Goal: Information Seeking & Learning: Learn about a topic

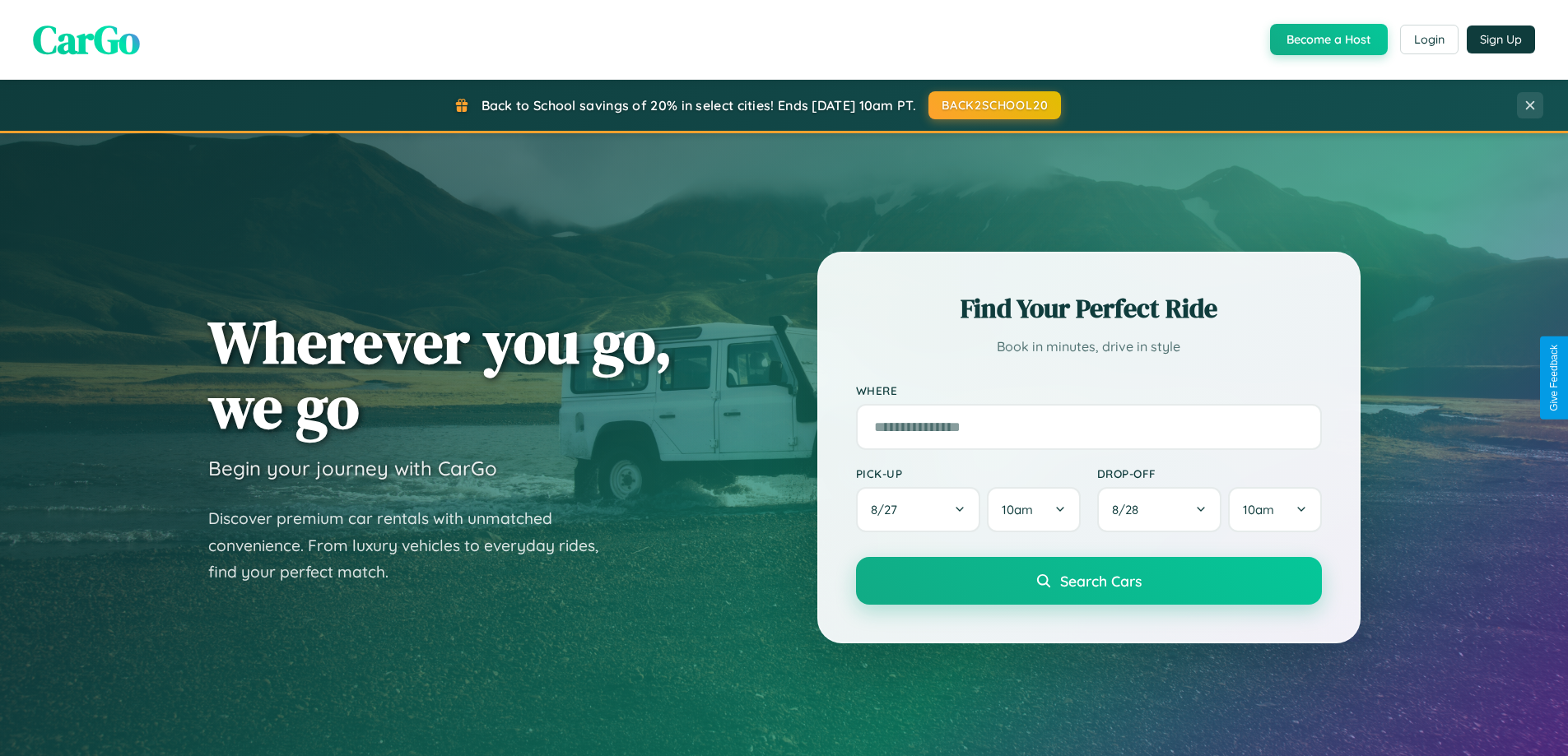
scroll to position [3166, 0]
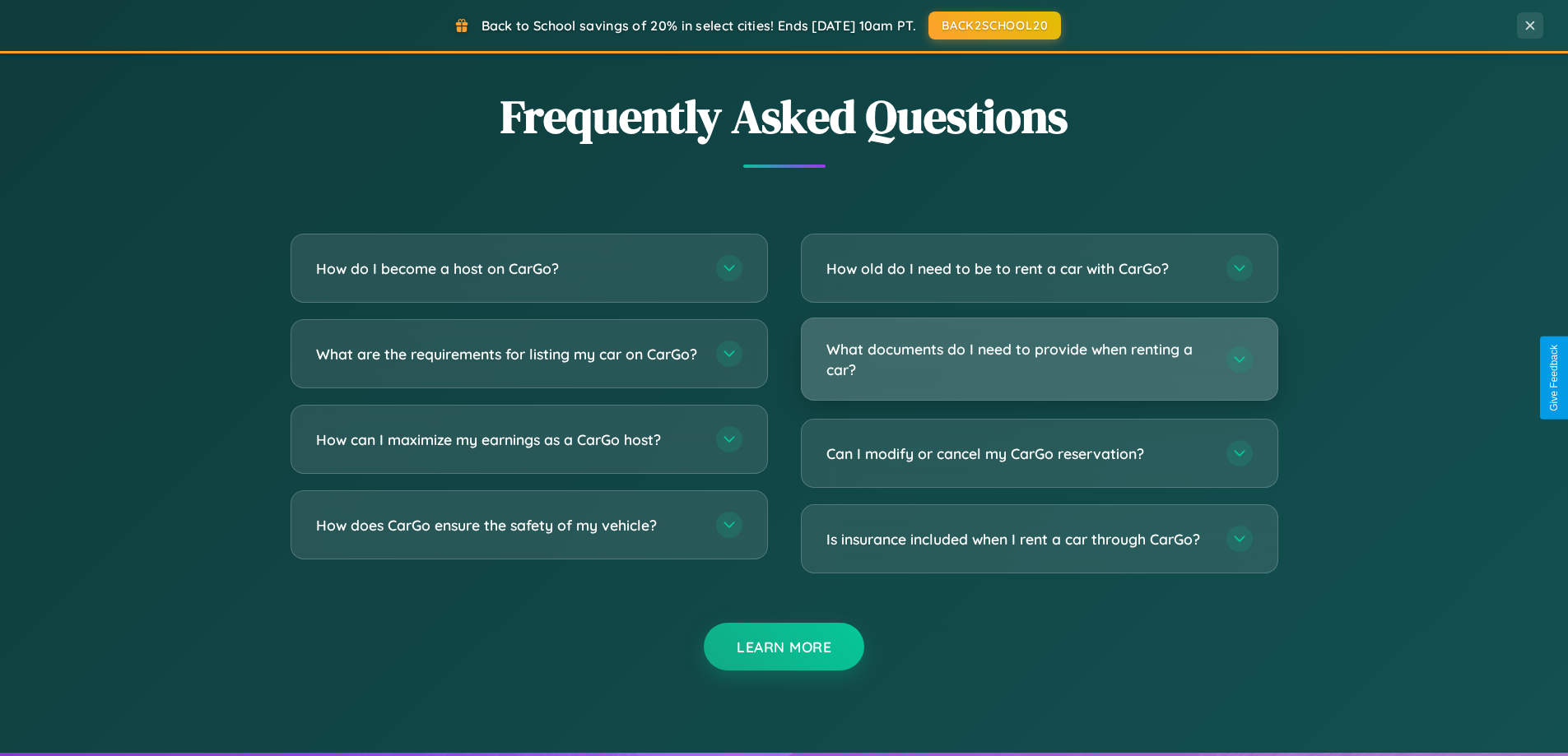
click at [1039, 359] on h3 "What documents do I need to provide when renting a car?" at bounding box center [1018, 359] width 383 height 40
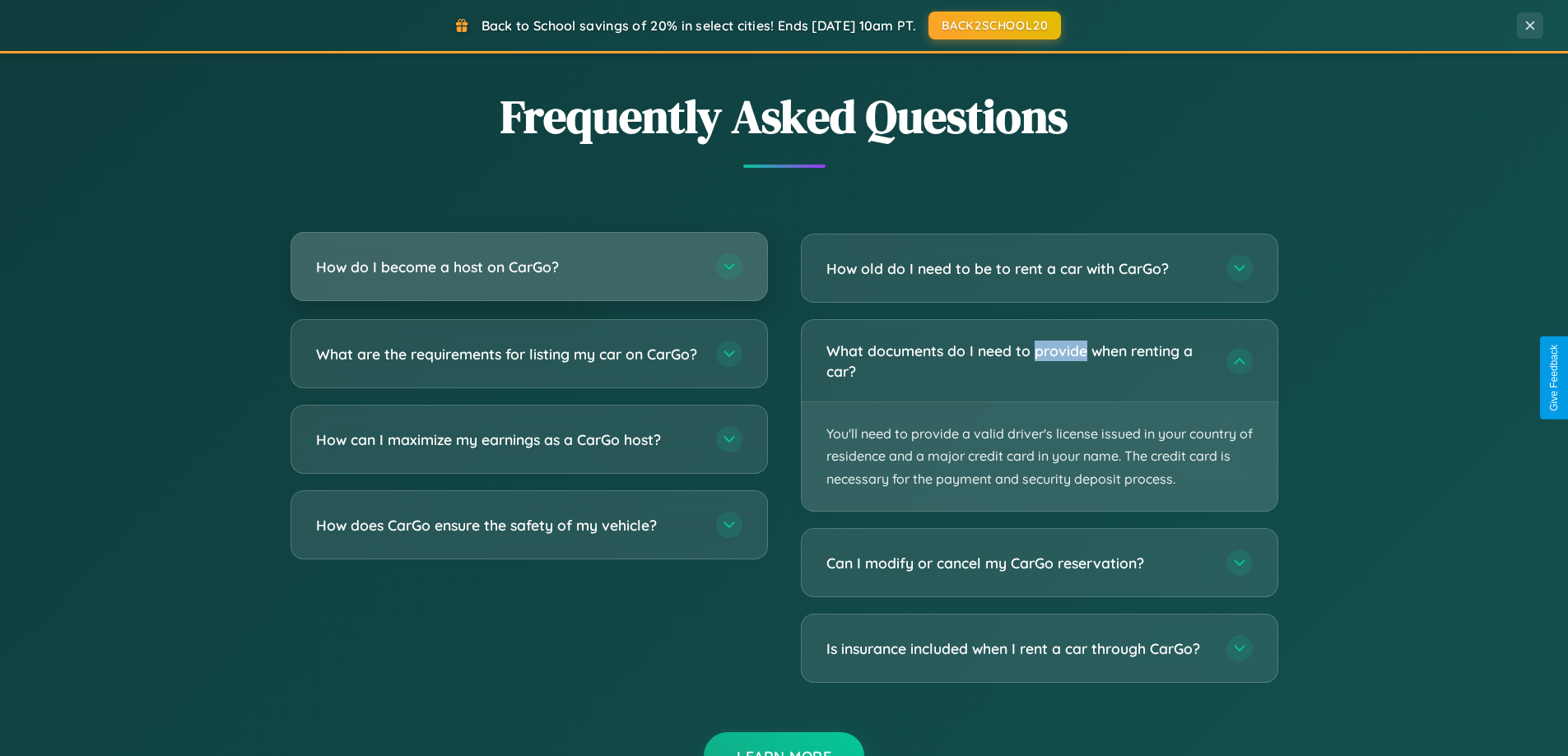
click at [529, 268] on h3 "How do I become a host on CarGo?" at bounding box center [507, 267] width 383 height 21
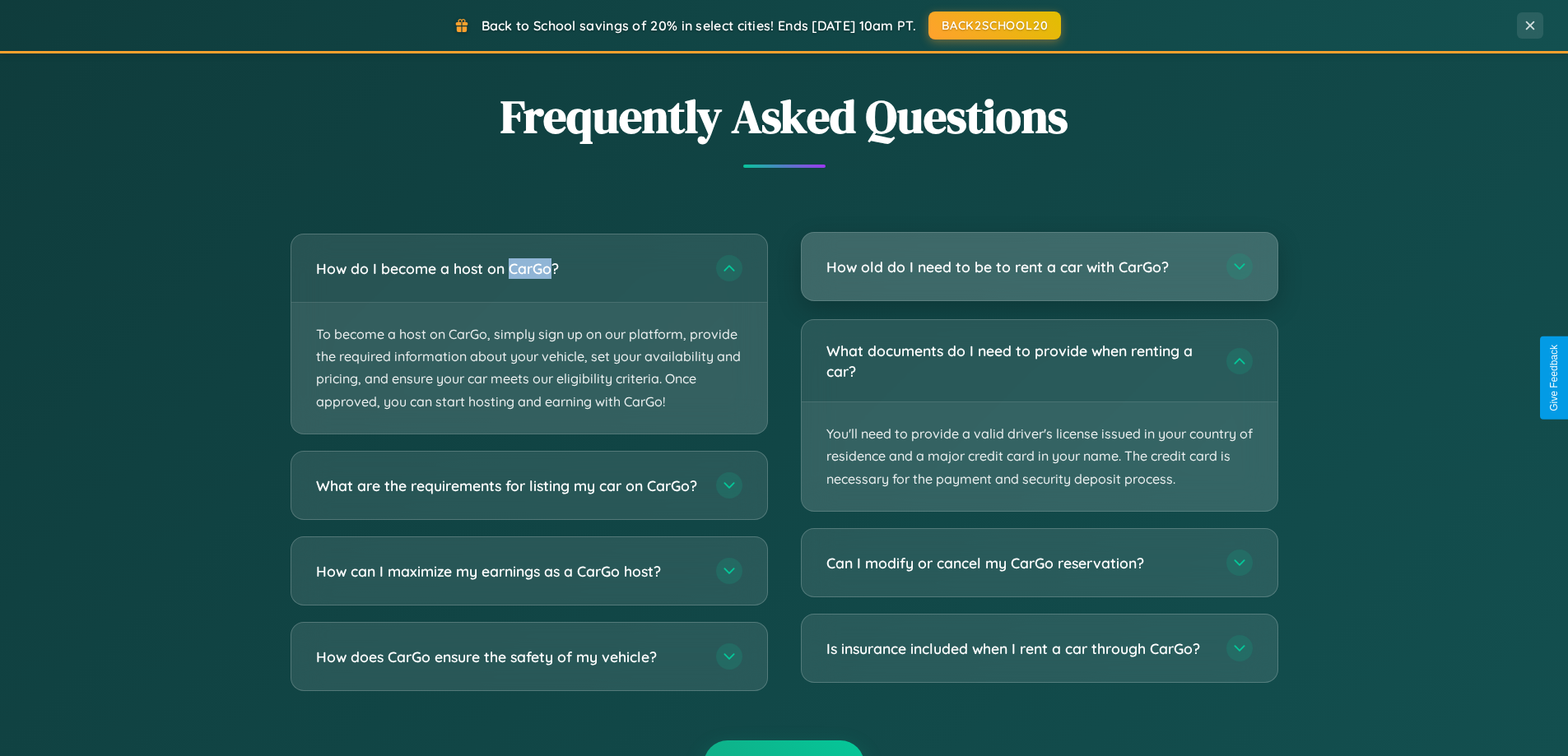
click at [1039, 268] on h3 "How old do I need to be to rent a car with CarGo?" at bounding box center [1018, 267] width 383 height 21
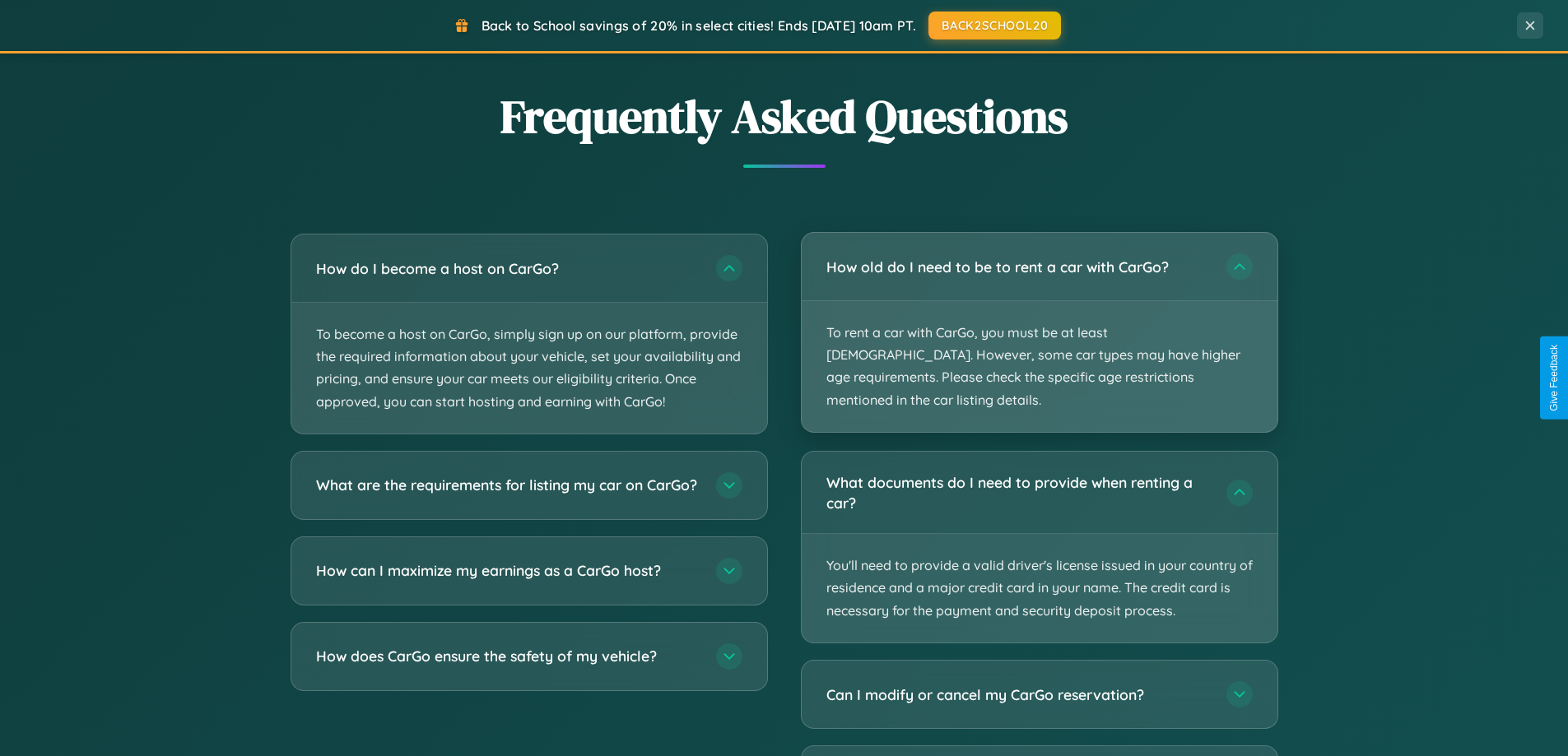
click at [1039, 321] on p "To rent a car with CarGo, you must be at least [DEMOGRAPHIC_DATA]. However, som…" at bounding box center [1040, 366] width 476 height 131
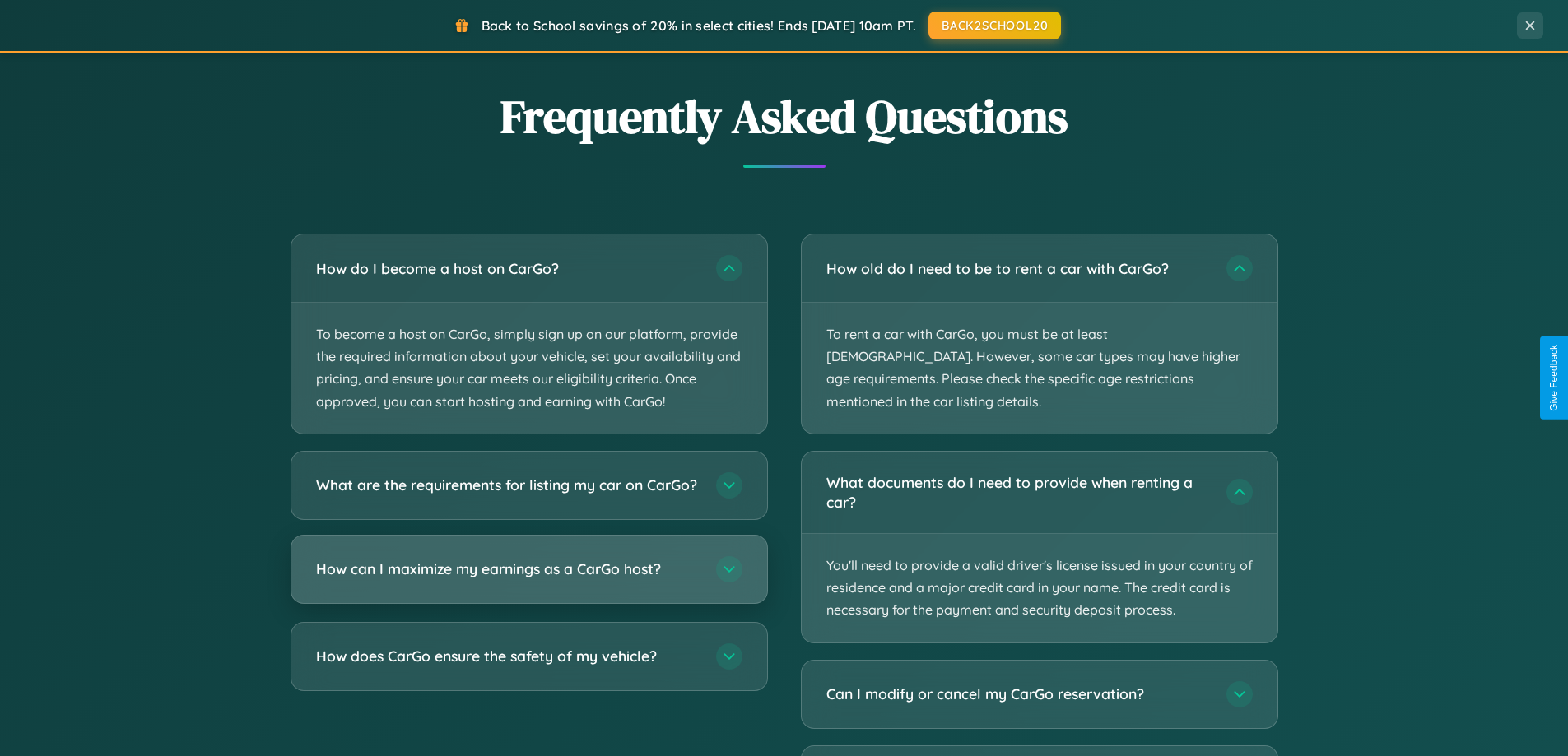
click at [529, 579] on h3 "How can I maximize my earnings as a CarGo host?" at bounding box center [507, 569] width 383 height 21
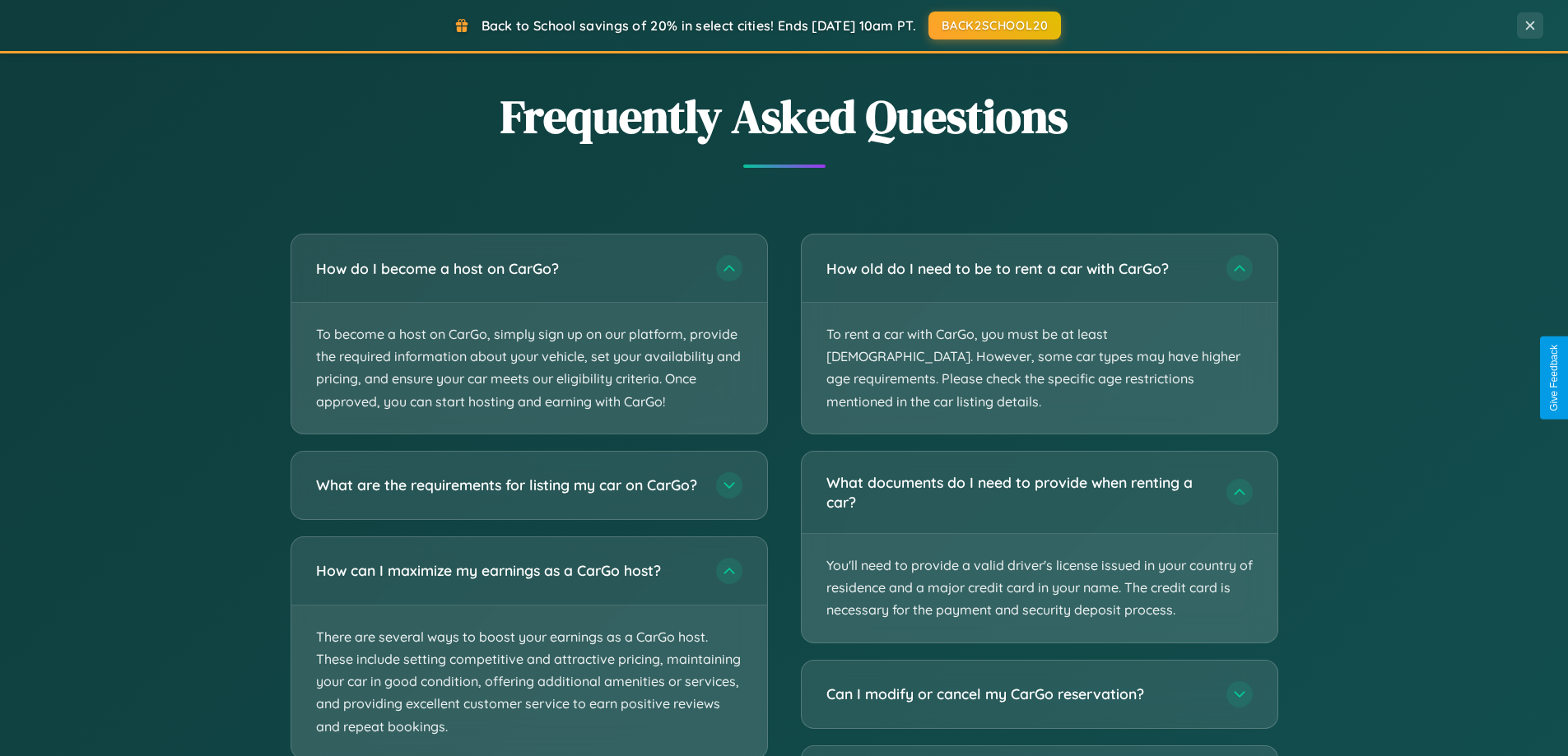
scroll to position [3269, 0]
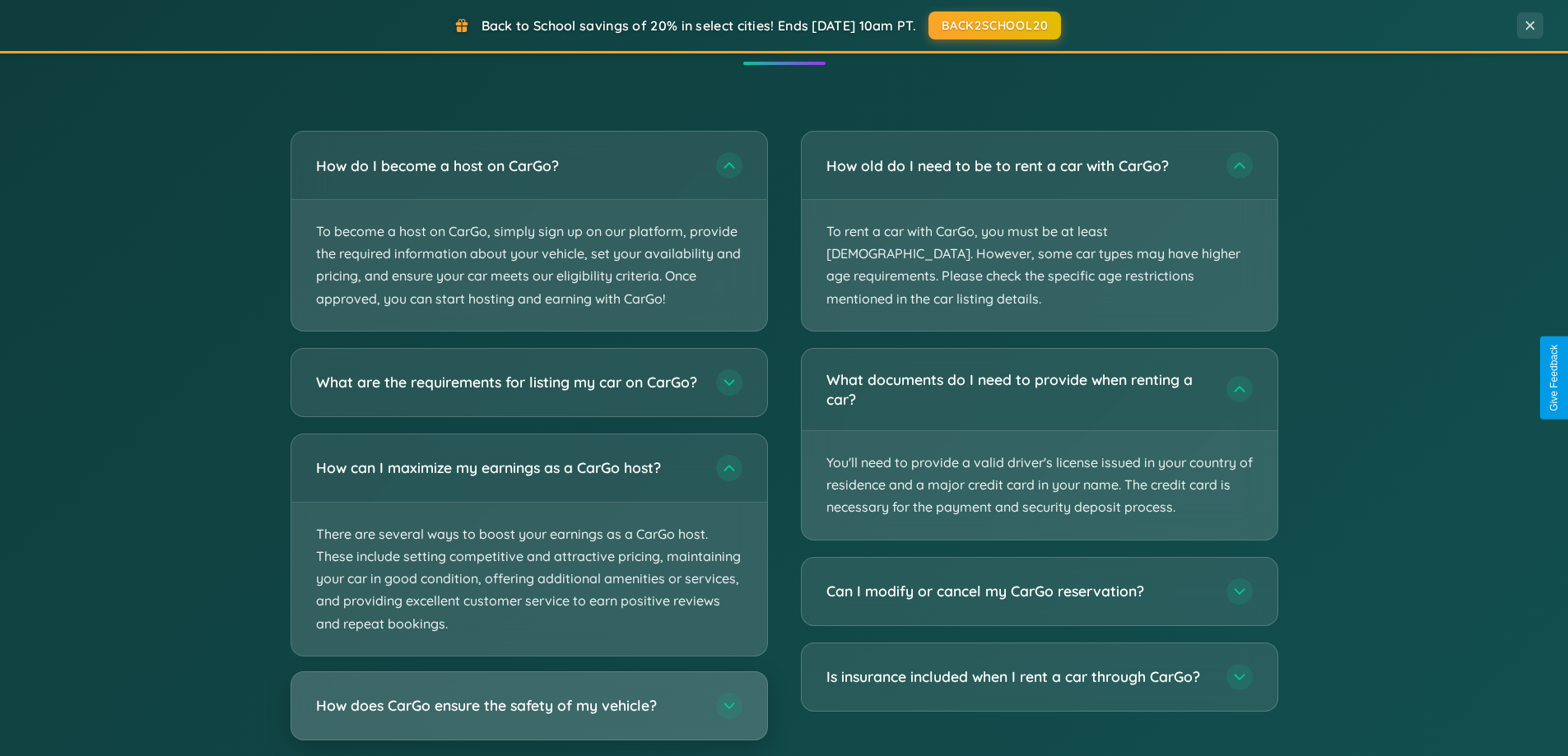
click at [529, 716] on h3 "How does CarGo ensure the safety of my vehicle?" at bounding box center [507, 706] width 383 height 21
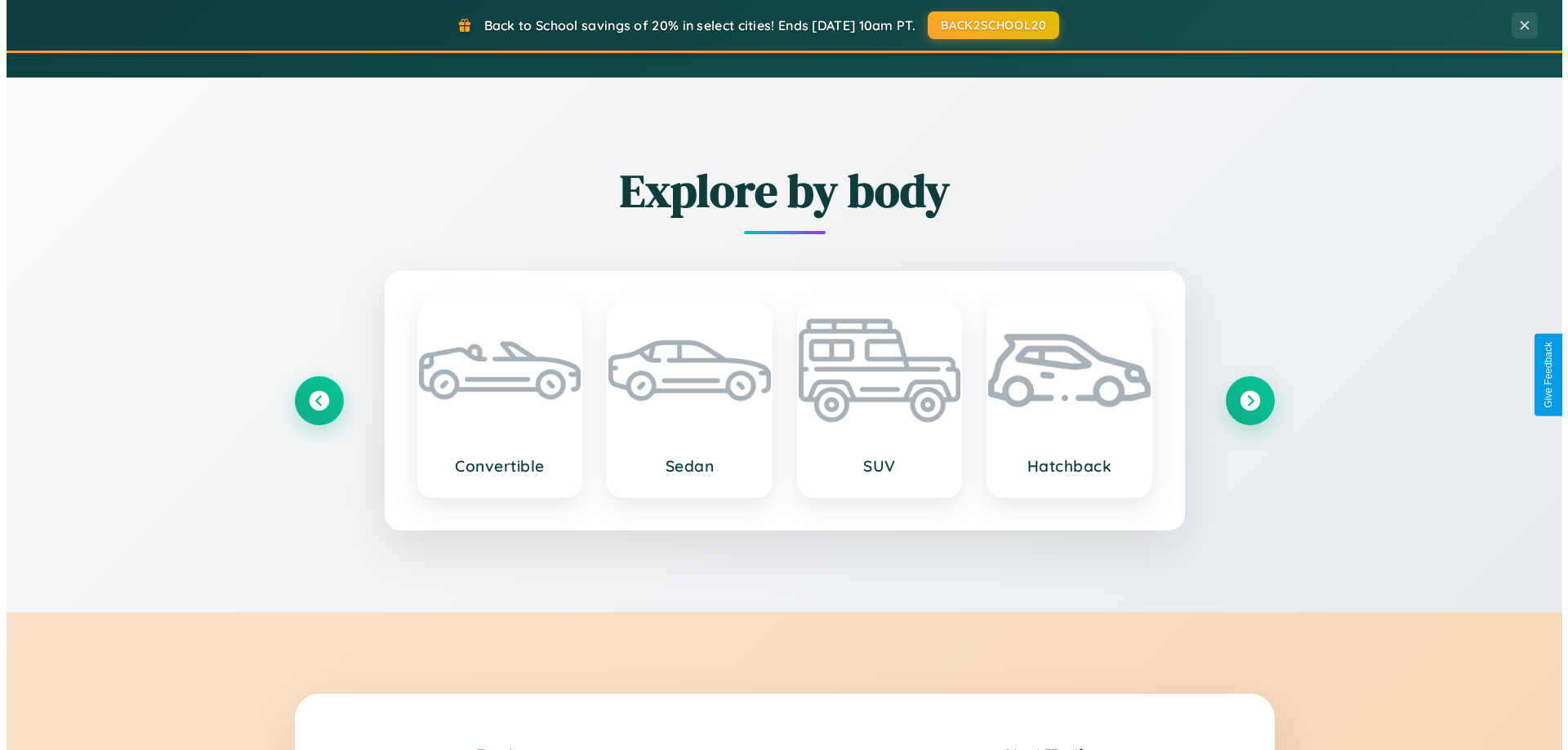
scroll to position [0, 0]
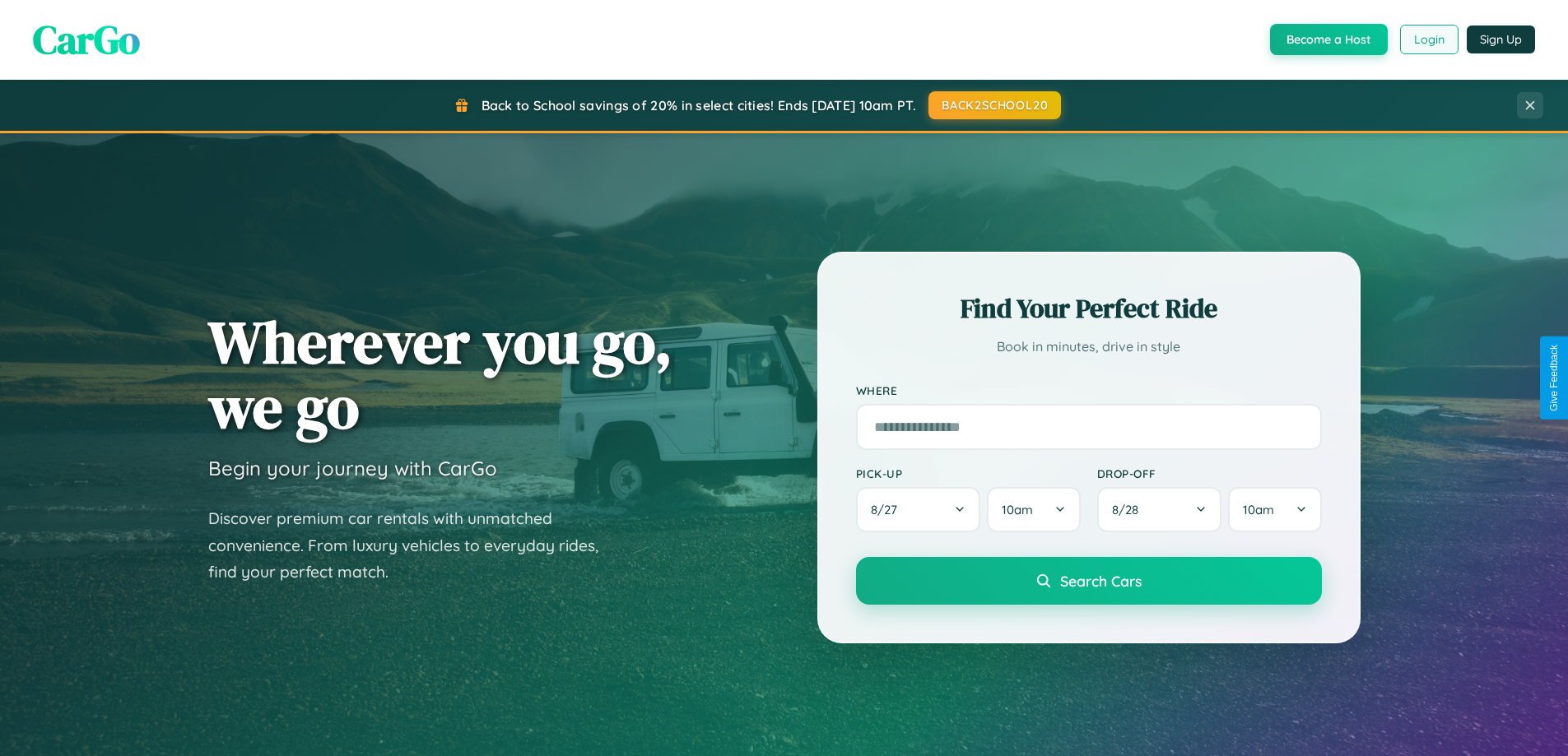
click at [1428, 39] on button "Login" at bounding box center [1429, 39] width 59 height 30
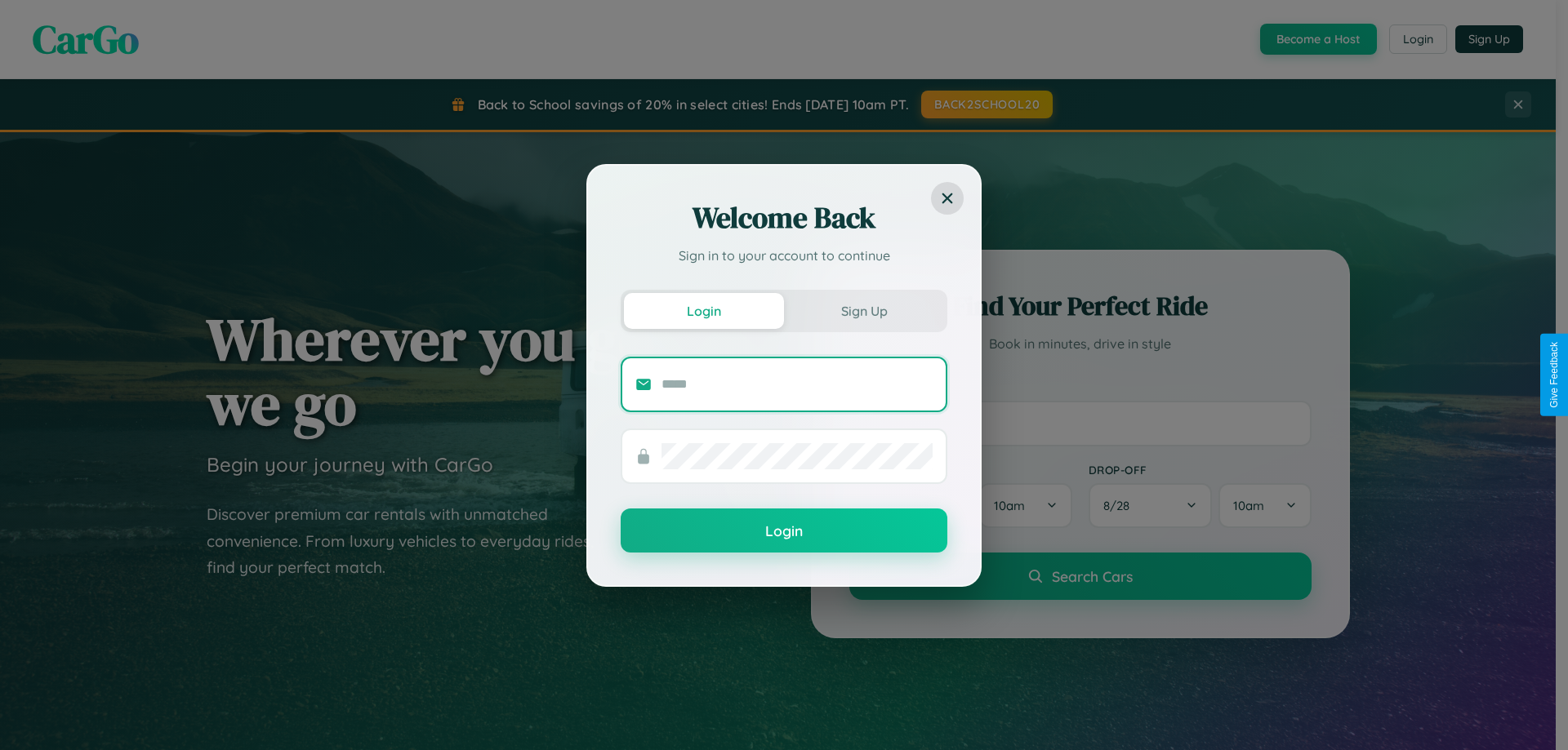
click at [796, 384] on input "text" at bounding box center [796, 385] width 271 height 26
type input "**********"
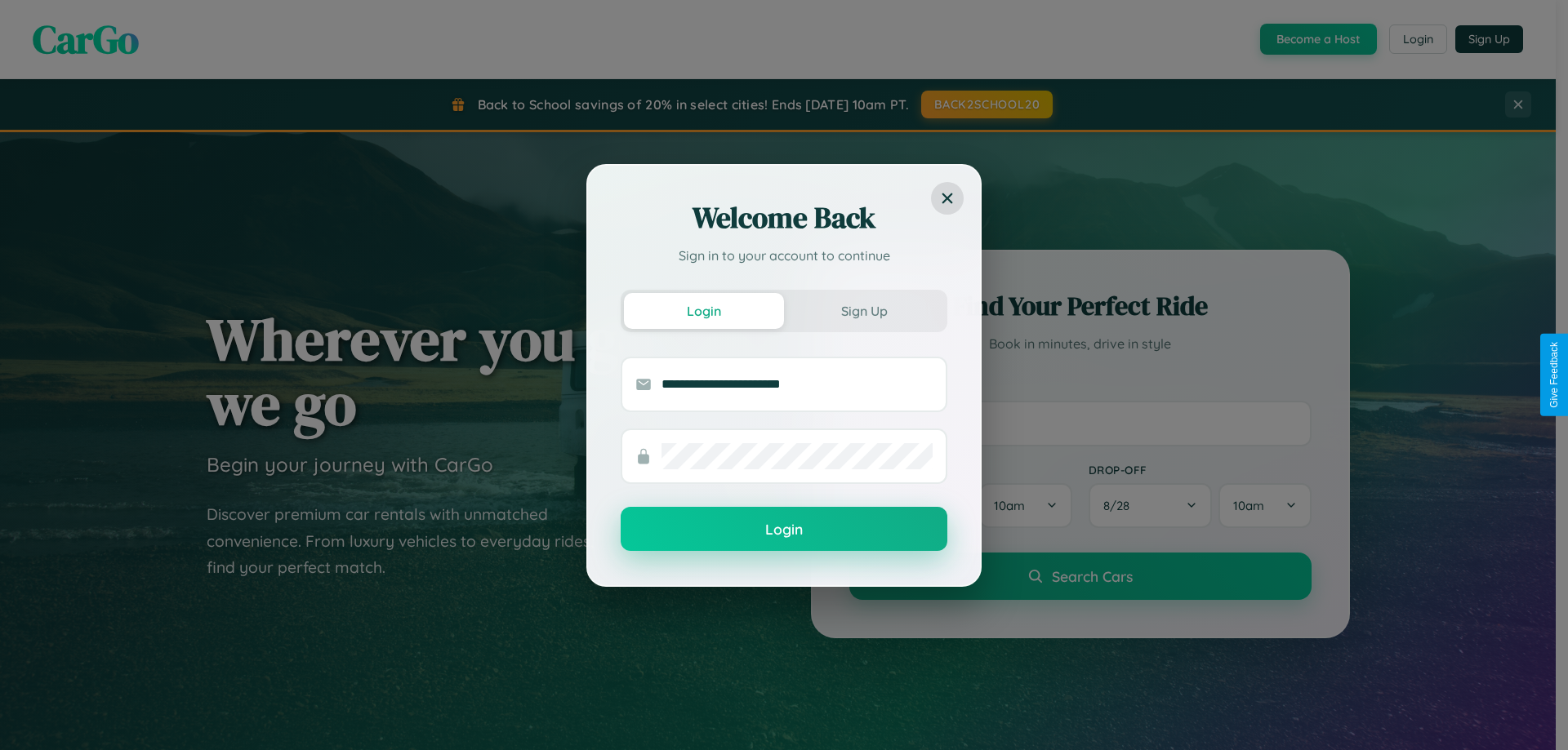
click at [784, 530] on button "Login" at bounding box center [784, 529] width 327 height 44
